Goal: Transaction & Acquisition: Purchase product/service

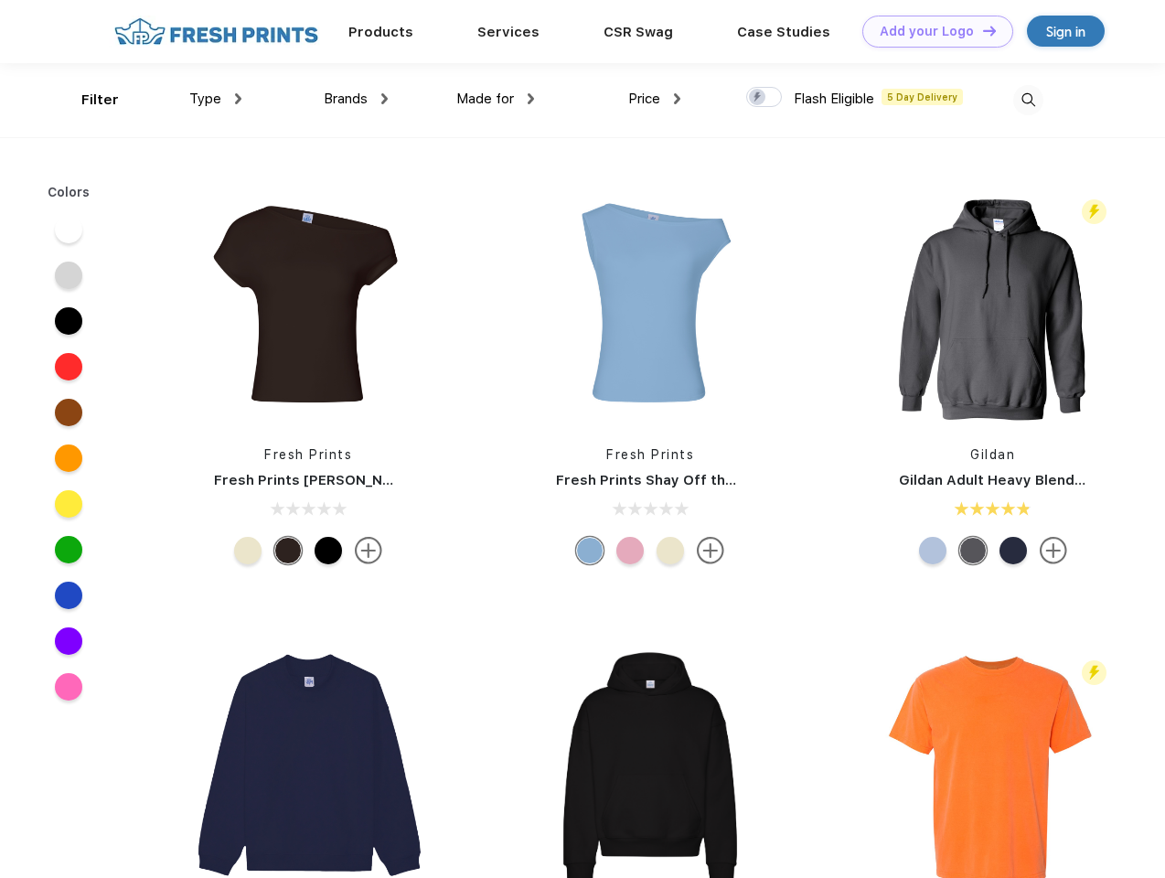
click at [931, 31] on link "Add your Logo Design Tool" at bounding box center [937, 32] width 151 height 32
click at [0, 0] on div "Design Tool" at bounding box center [0, 0] width 0 height 0
click at [981, 30] on link "Add your Logo Design Tool" at bounding box center [937, 32] width 151 height 32
click at [88, 100] on div "Filter" at bounding box center [99, 100] width 37 height 21
click at [216, 99] on span "Type" at bounding box center [205, 99] width 32 height 16
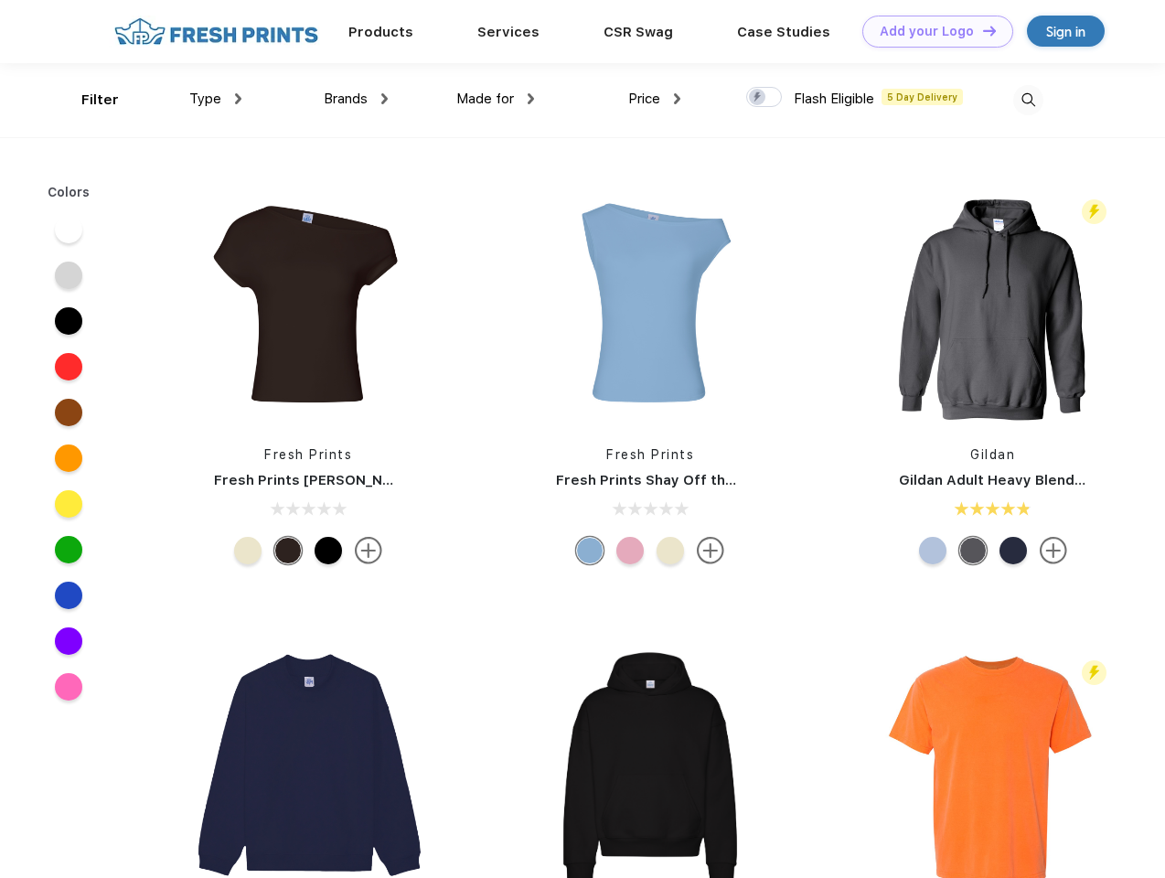
click at [356, 99] on span "Brands" at bounding box center [346, 99] width 44 height 16
click at [496, 99] on span "Made for" at bounding box center [485, 99] width 58 height 16
click at [655, 99] on span "Price" at bounding box center [644, 99] width 32 height 16
click at [764, 98] on div at bounding box center [764, 97] width 36 height 20
click at [758, 98] on input "checkbox" at bounding box center [752, 92] width 12 height 12
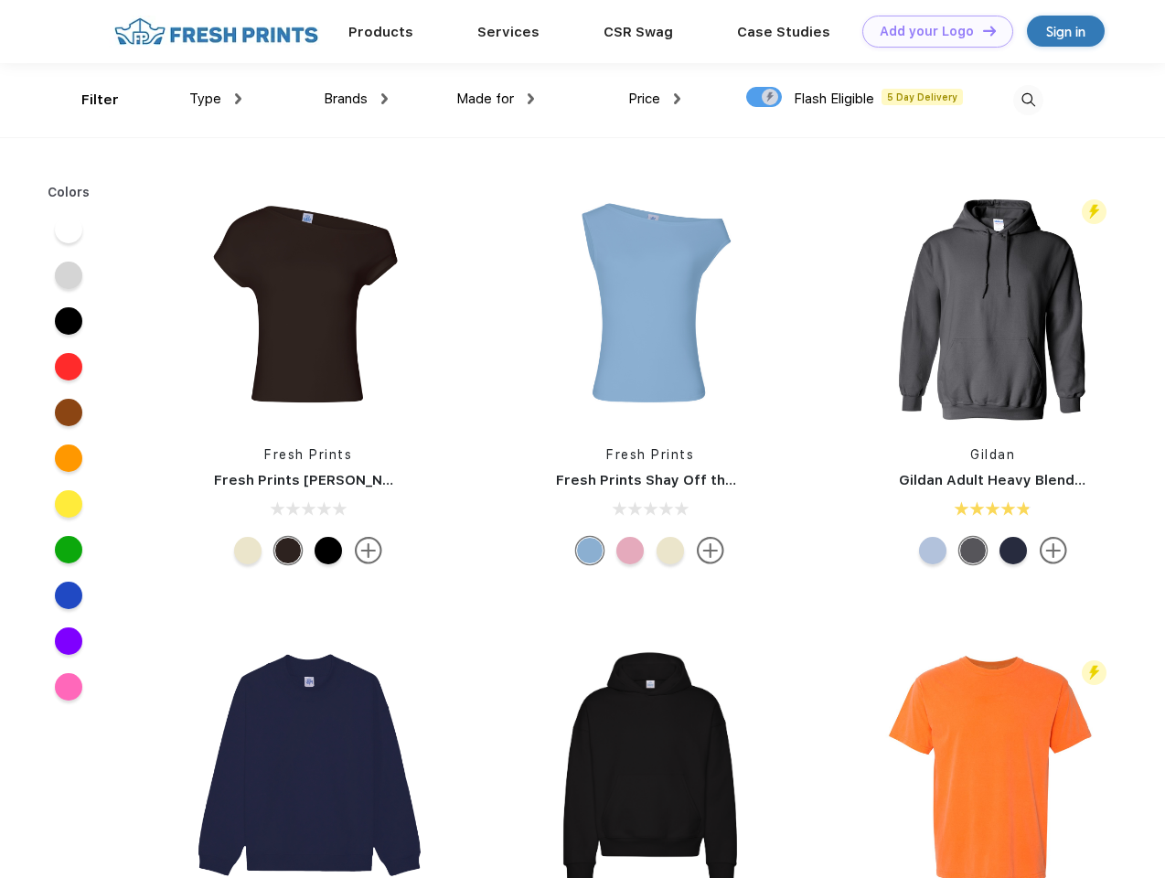
click at [1028, 100] on img at bounding box center [1028, 100] width 30 height 30
